Goal: Navigation & Orientation: Understand site structure

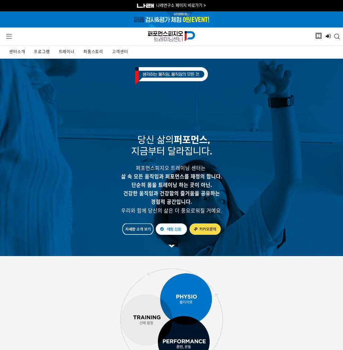
click at [45, 54] on span "프로그램" at bounding box center [42, 52] width 16 height 5
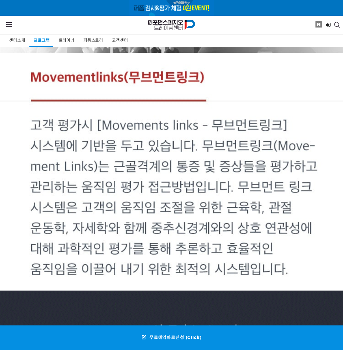
scroll to position [440, 0]
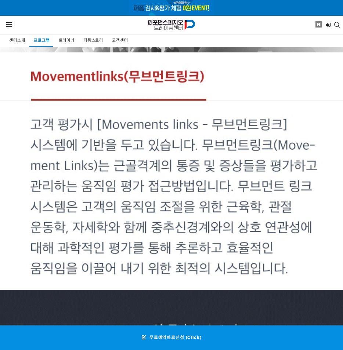
click at [12, 42] on span "센터소개" at bounding box center [17, 40] width 16 height 5
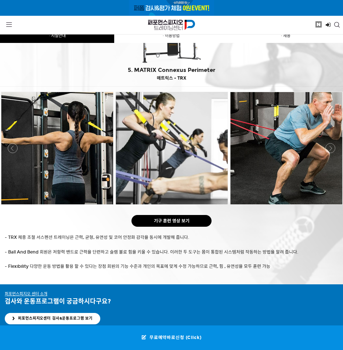
scroll to position [1675, 0]
